Goal: Task Accomplishment & Management: Manage account settings

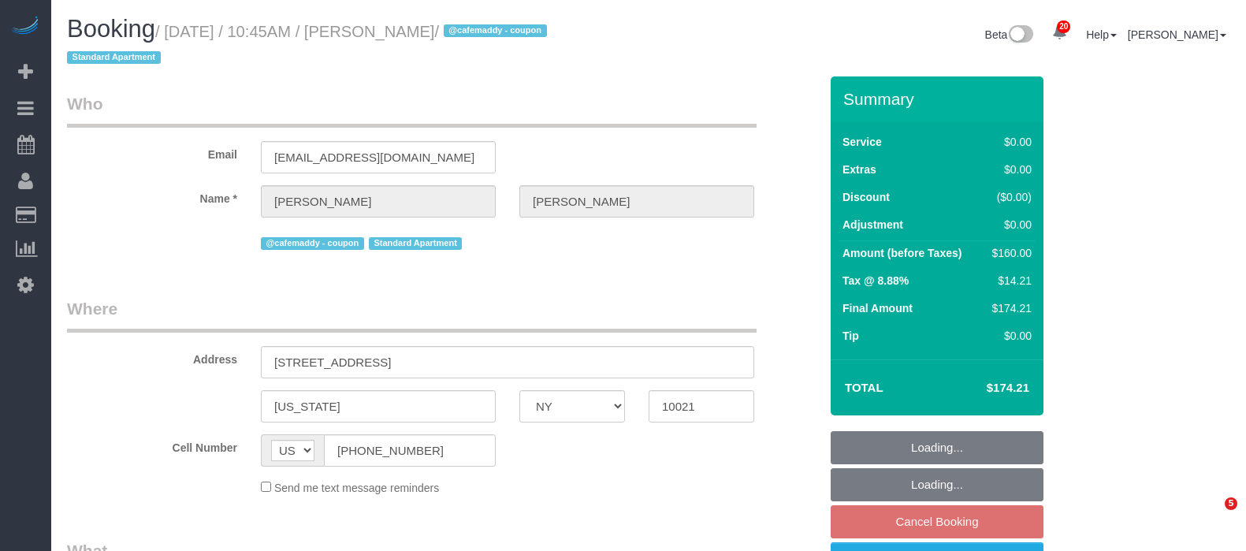
select select "NY"
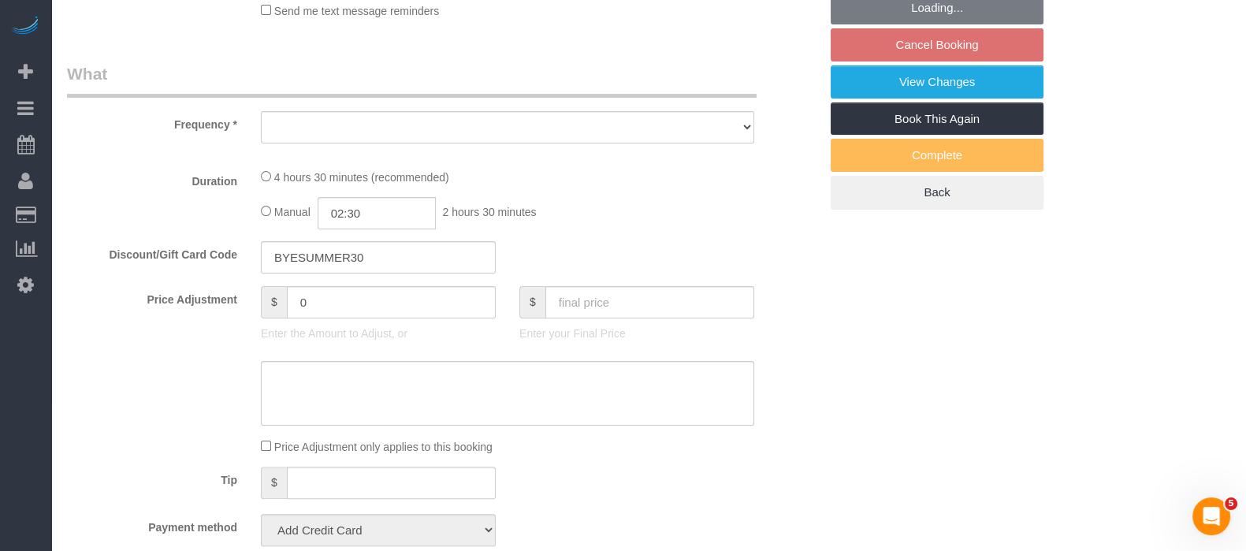
scroll to position [567, 0]
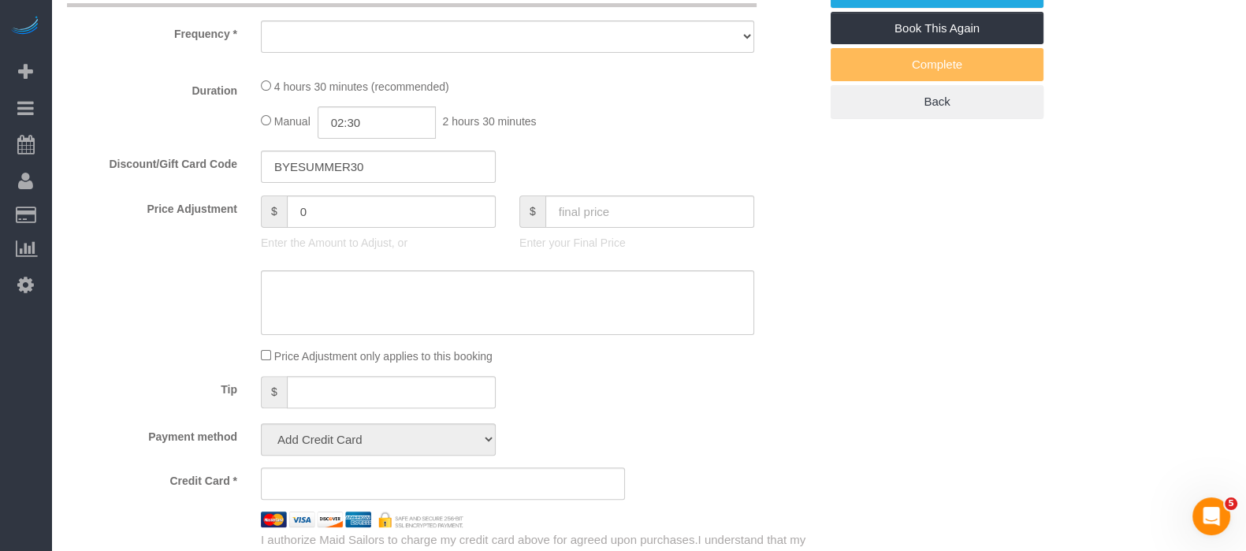
select select "object:951"
select select "string:stripe-pm_1S0mZX4VGloSiKo7NCOkUXGk"
select select "number:57"
select select "number:71"
select select "number:15"
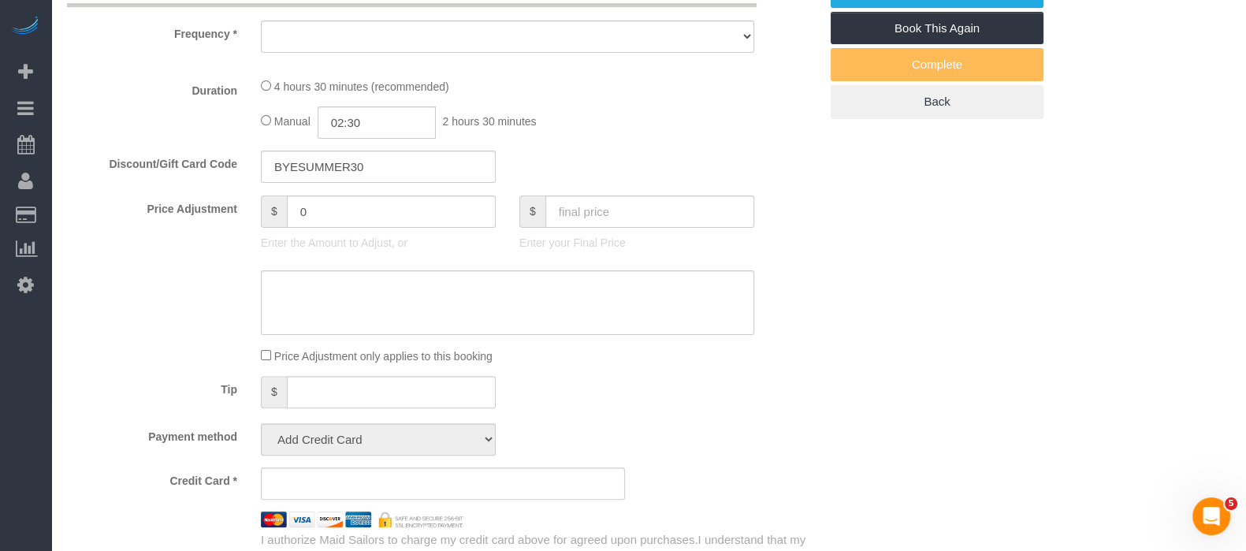
select select "number:5"
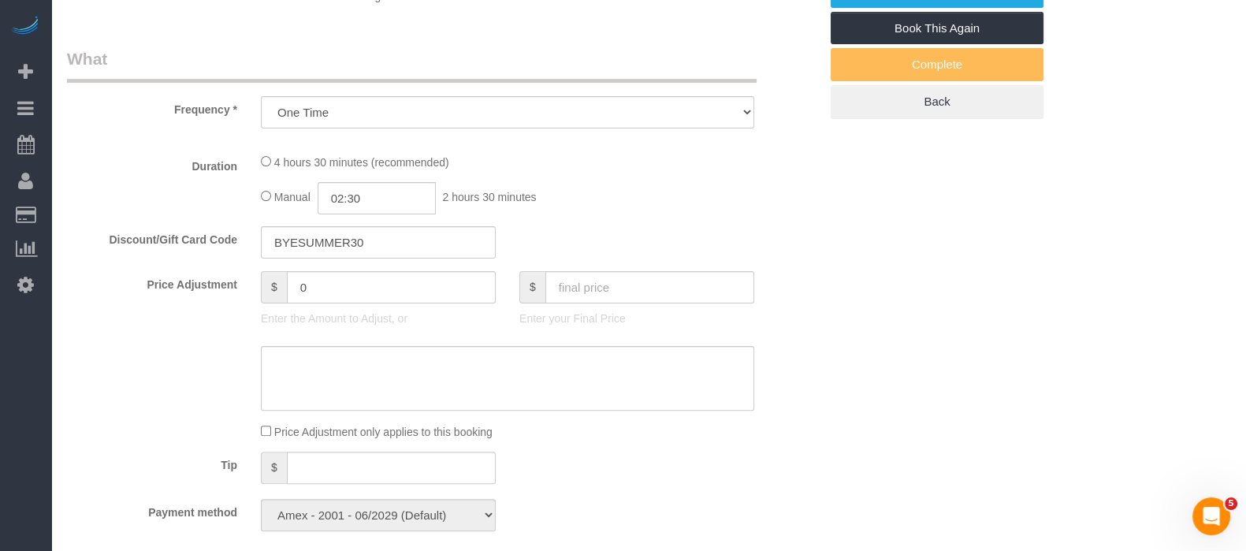
select select "2"
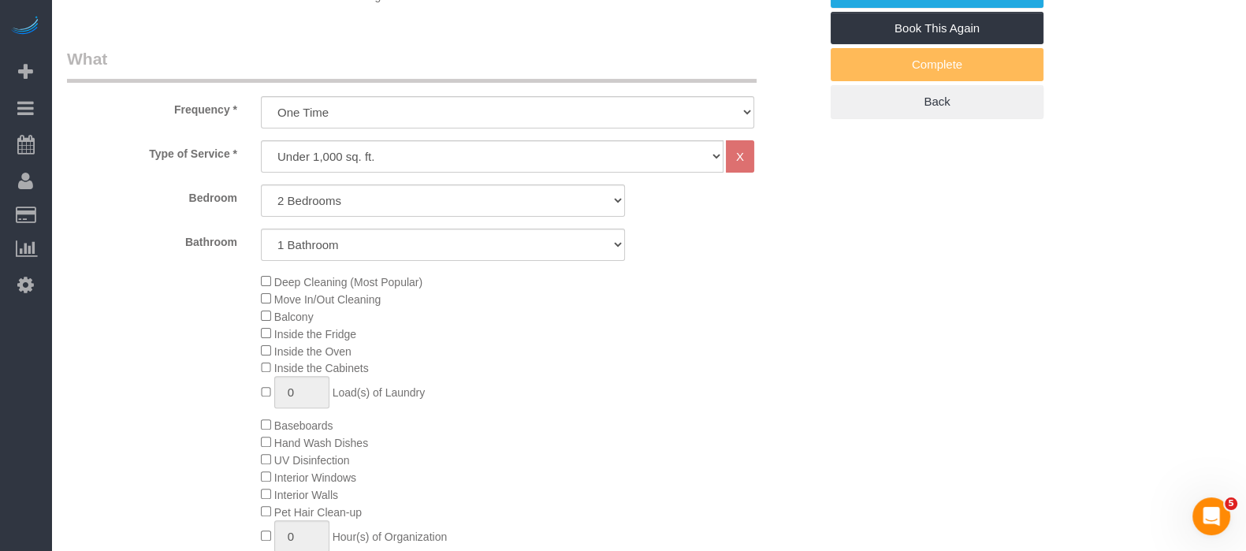
select select "object:1072"
select select "2"
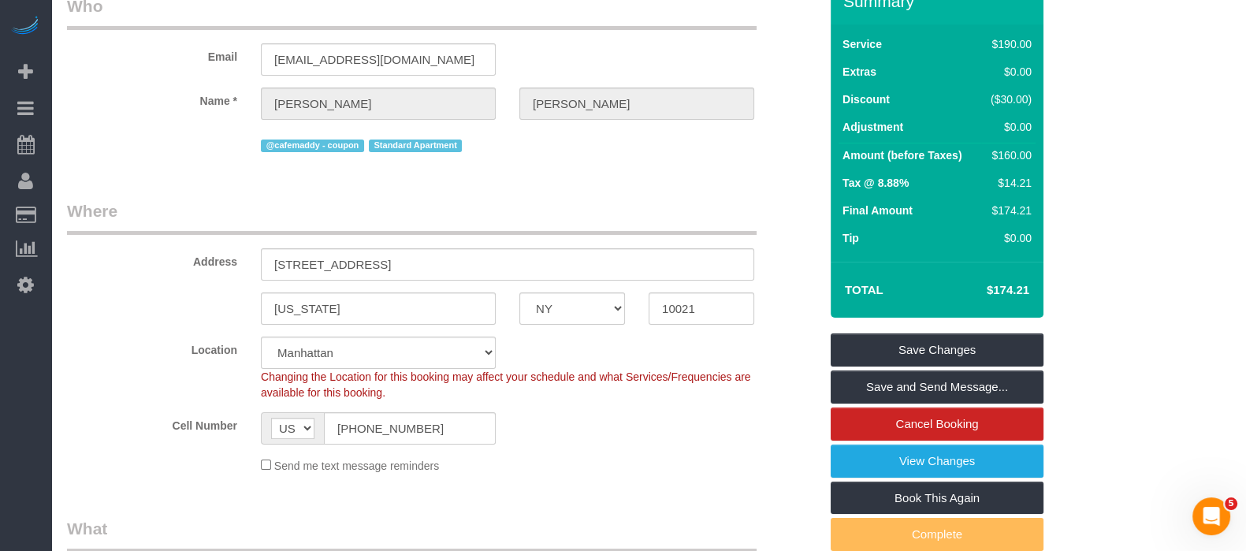
scroll to position [0, 0]
